Goal: Find specific page/section: Locate a particular part of the current website

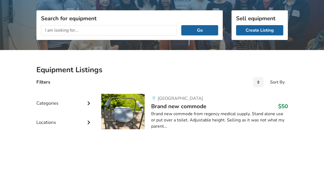
scroll to position [63, 0]
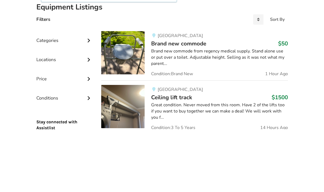
type input "Wheelchair"
click at [199, 30] on button "Go" at bounding box center [199, 30] width 37 height 10
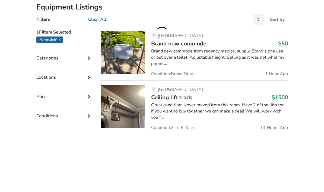
click at [204, 28] on button "Go" at bounding box center [199, 30] width 37 height 10
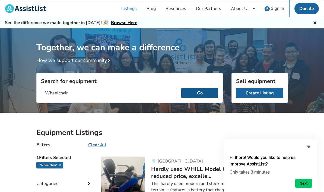
scroll to position [63, 0]
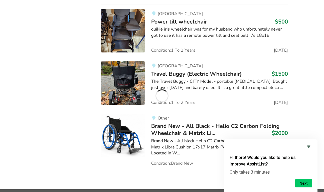
scroll to position [597, 0]
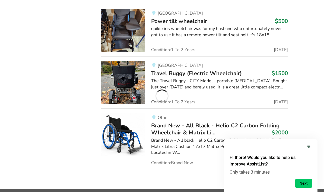
click at [122, 79] on img at bounding box center [122, 82] width 43 height 43
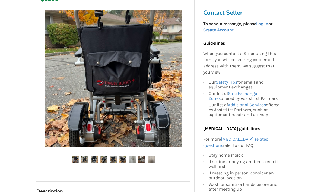
scroll to position [101, 0]
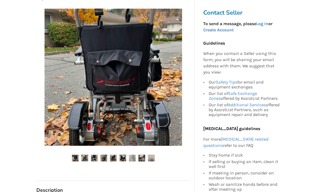
click at [103, 156] on img at bounding box center [103, 158] width 7 height 7
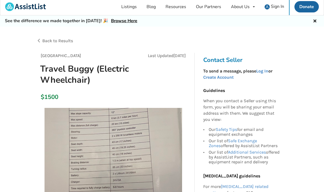
scroll to position [0, 0]
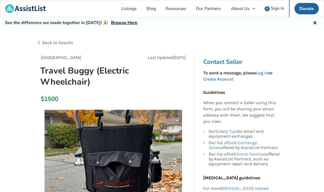
scroll to position [597, 0]
